Goal: Complete application form: Complete application form

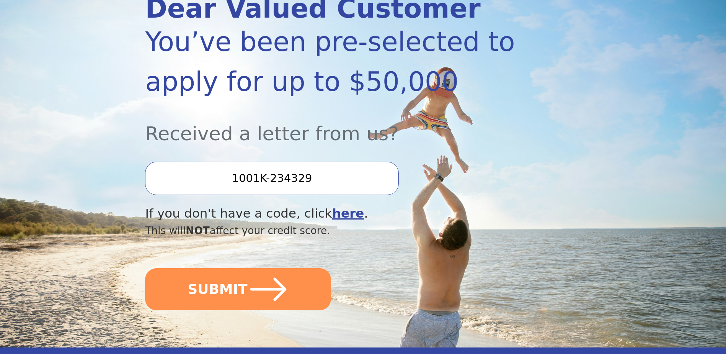
scroll to position [153, 0]
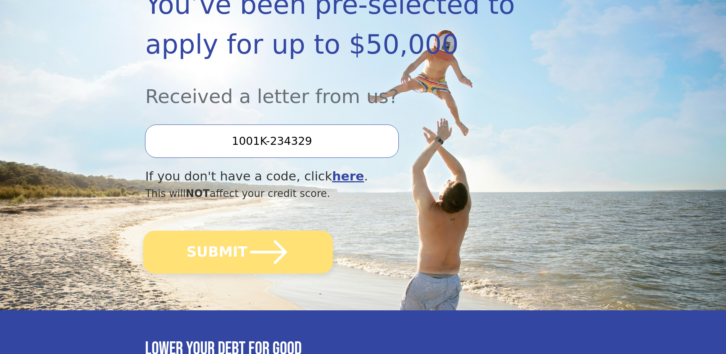
click at [265, 251] on icon "submit" at bounding box center [268, 252] width 37 height 24
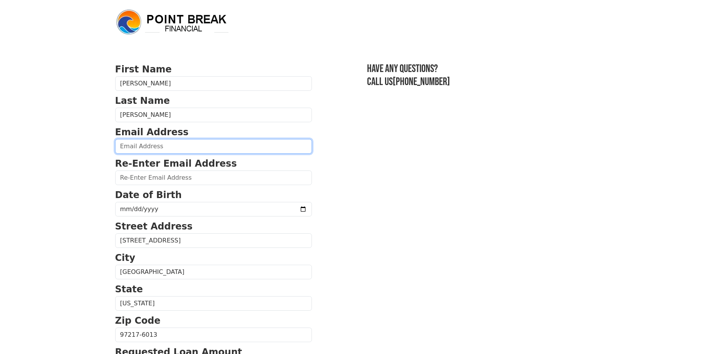
click at [183, 145] on input "email" at bounding box center [213, 146] width 197 height 15
type input "[PERSON_NAME][EMAIL_ADDRESS][DOMAIN_NAME]"
type input "[PHONE_NUMBER]"
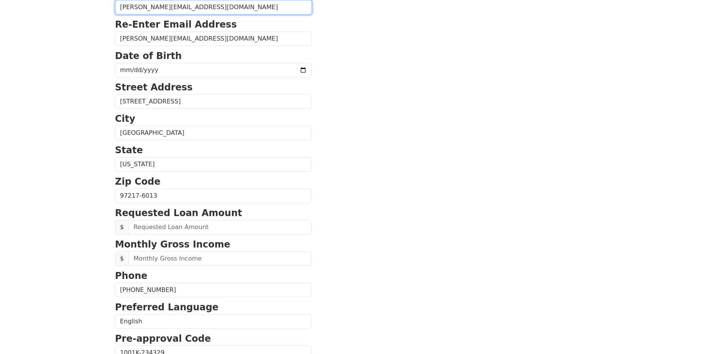
scroll to position [137, 0]
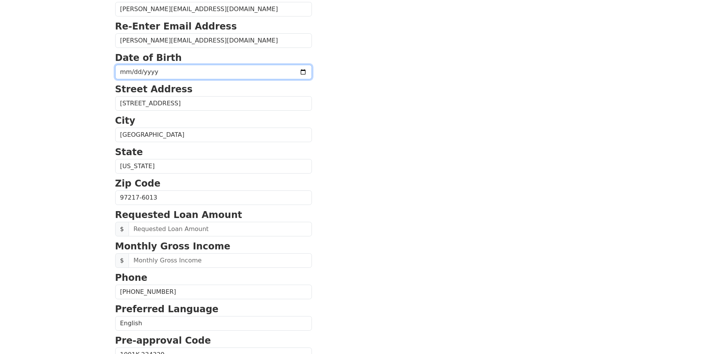
click at [183, 72] on input "date" at bounding box center [213, 72] width 197 height 15
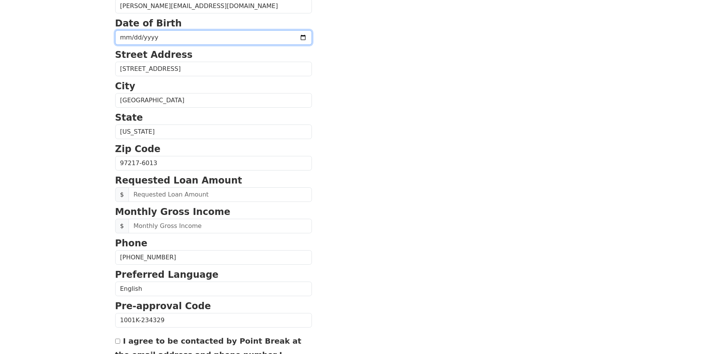
scroll to position [0, 0]
